Goal: Navigation & Orientation: Find specific page/section

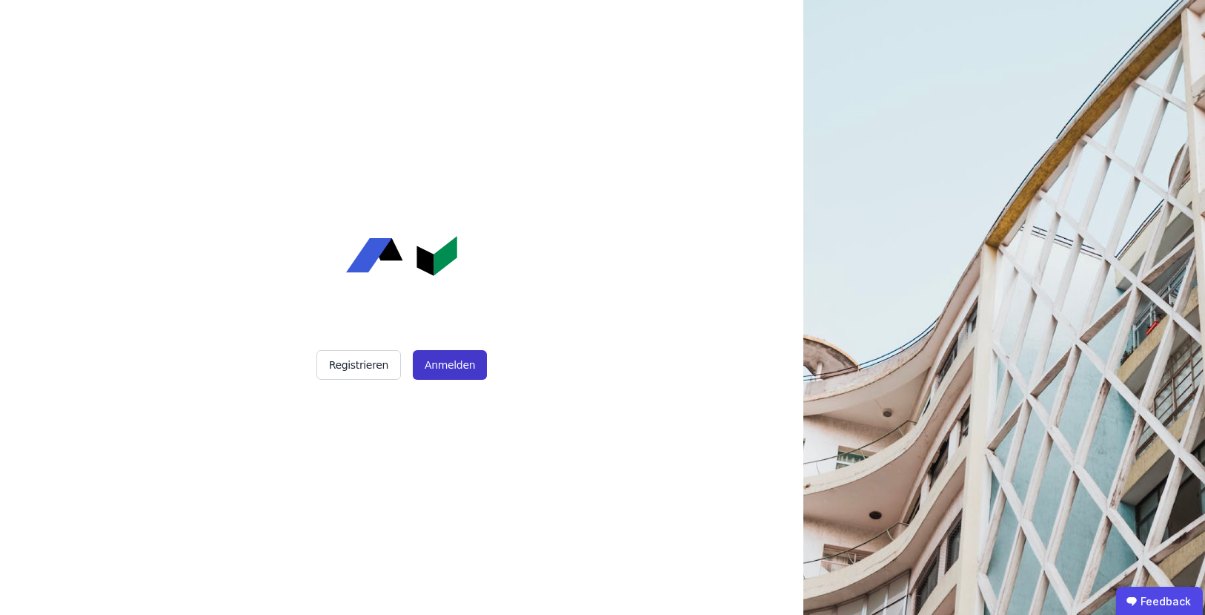
click at [445, 363] on button "Anmelden" at bounding box center [450, 365] width 74 height 30
